Goal: Task Accomplishment & Management: Understand process/instructions

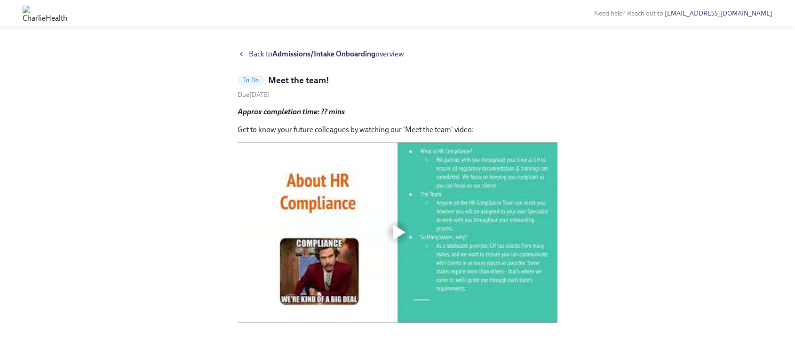
click at [480, 181] on div at bounding box center [398, 233] width 320 height 180
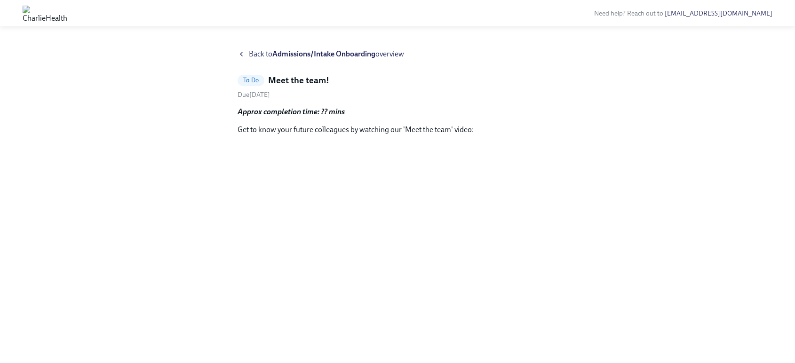
click at [649, 93] on div "Back to Admissions/Intake Onboarding overview To Do Meet the team! Due Septembe…" at bounding box center [398, 197] width 750 height 296
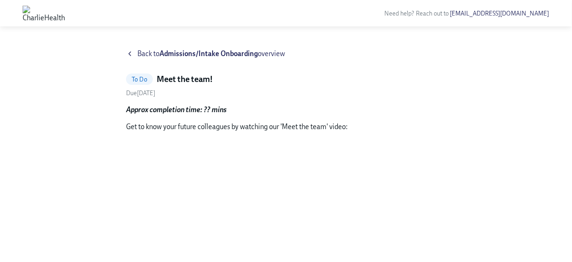
drag, startPoint x: 781, startPoint y: 16, endPoint x: 378, endPoint y: 87, distance: 409.1
click at [378, 87] on div "To Do Meet the team! Due September 23rd Approx completion time: ?? mins Get to …" at bounding box center [286, 196] width 320 height 246
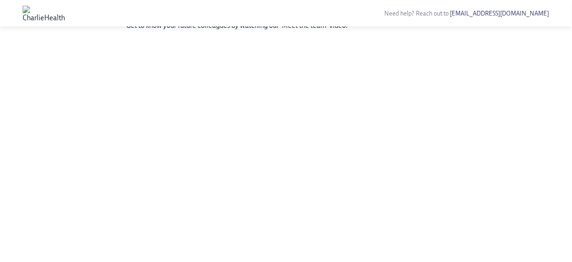
scroll to position [102, 0]
click at [459, 144] on div "Back to Admissions/Intake Onboarding overview To Do Meet the team! Due Septembe…" at bounding box center [286, 93] width 542 height 293
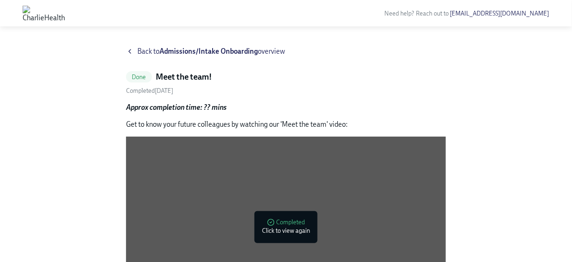
scroll to position [0, 0]
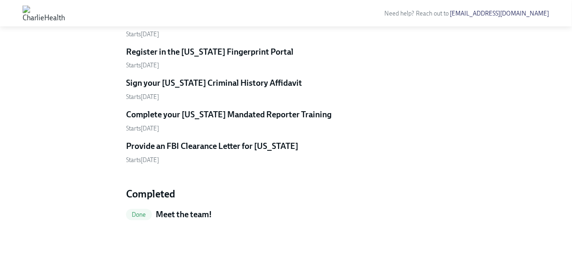
scroll to position [401, 0]
